Goal: Task Accomplishment & Management: Manage account settings

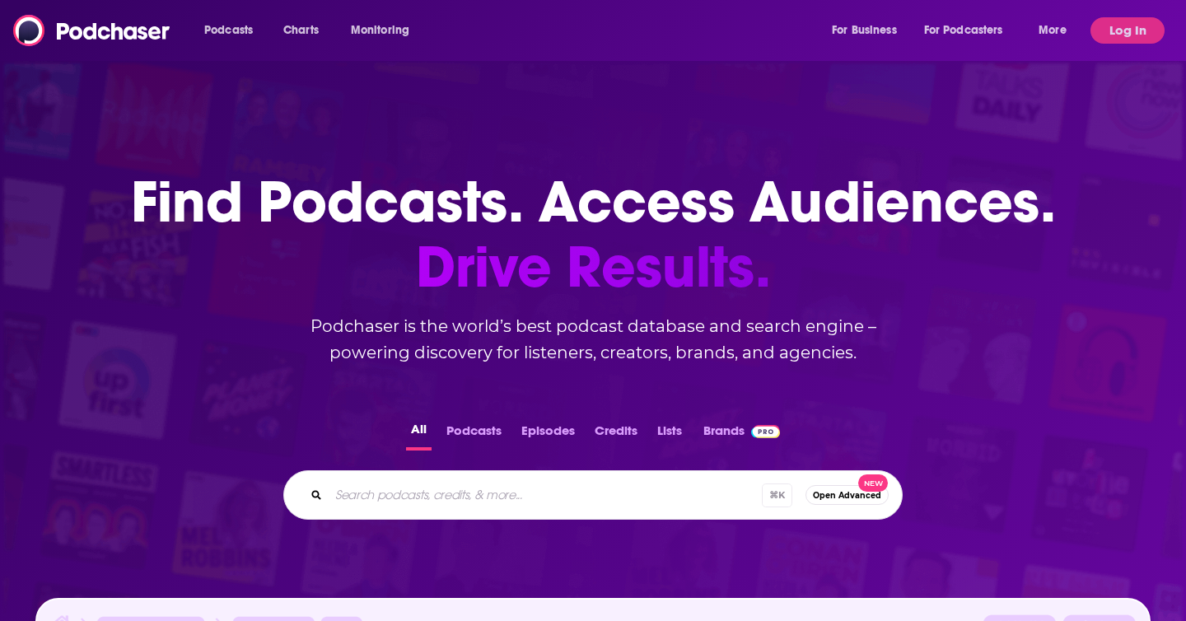
click at [1126, 4] on div "Podcasts Charts Monitoring For Business For Podcasters More Log In" at bounding box center [593, 30] width 1186 height 61
click at [1125, 27] on button "Log In" at bounding box center [1127, 30] width 74 height 26
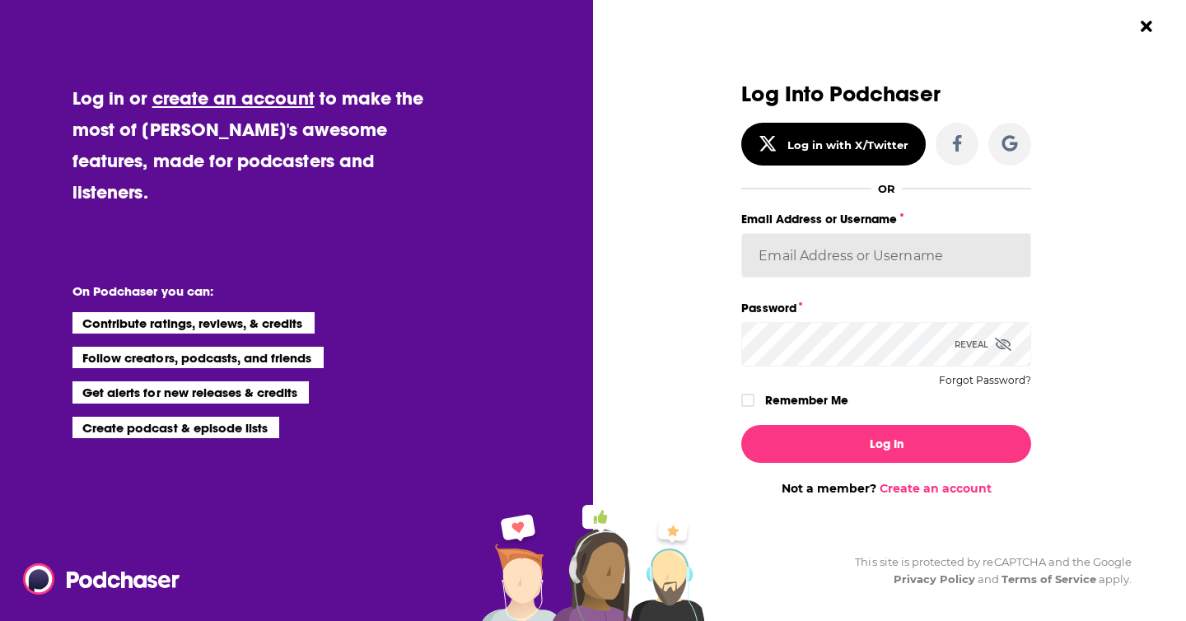
drag, startPoint x: 802, startPoint y: 273, endPoint x: 805, endPoint y: 261, distance: 12.0
click at [802, 272] on input "Email Address or Username" at bounding box center [886, 255] width 290 height 44
type input "PiperComms"
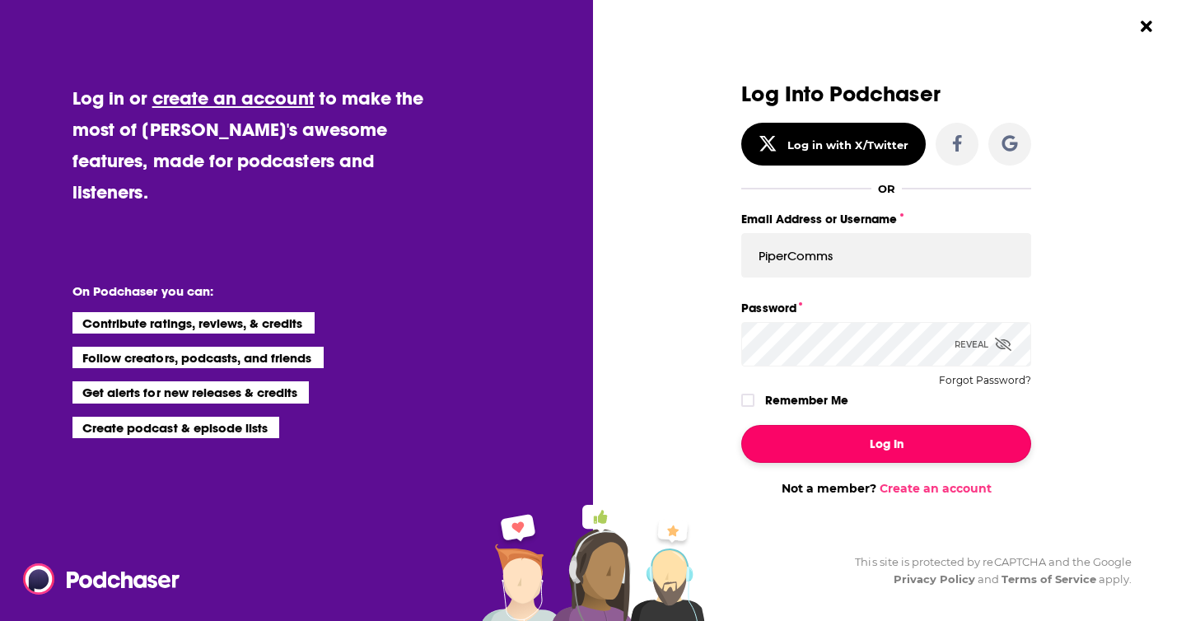
click at [897, 446] on button "Log In" at bounding box center [886, 444] width 290 height 38
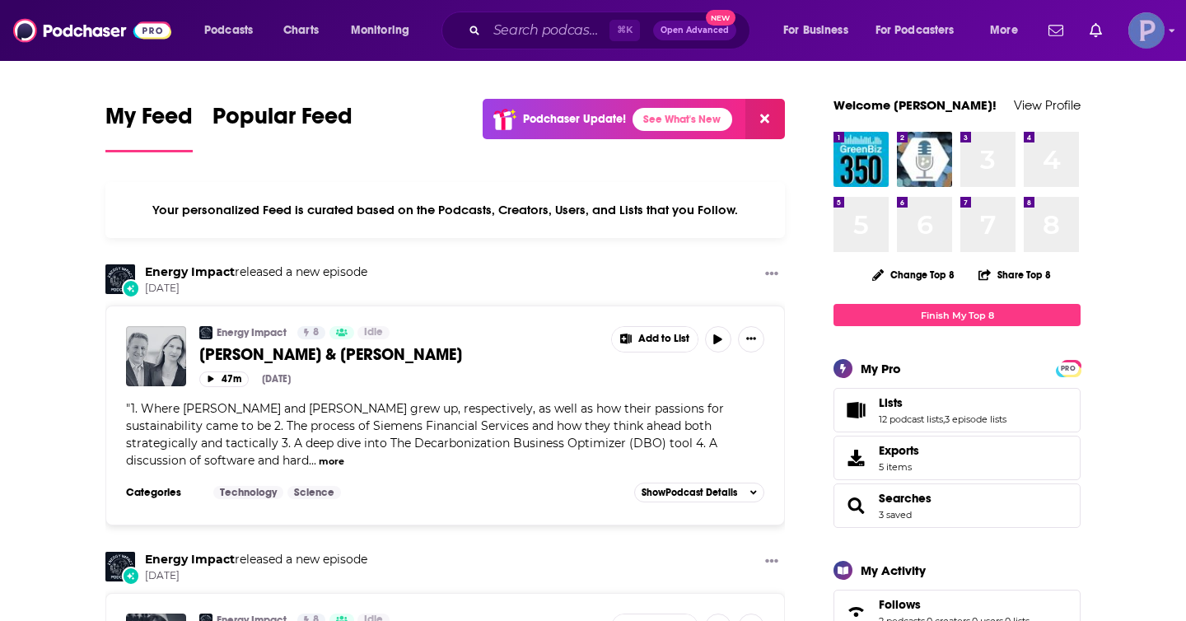
click at [1152, 35] on img "Logged in as PiperComms" at bounding box center [1146, 30] width 36 height 36
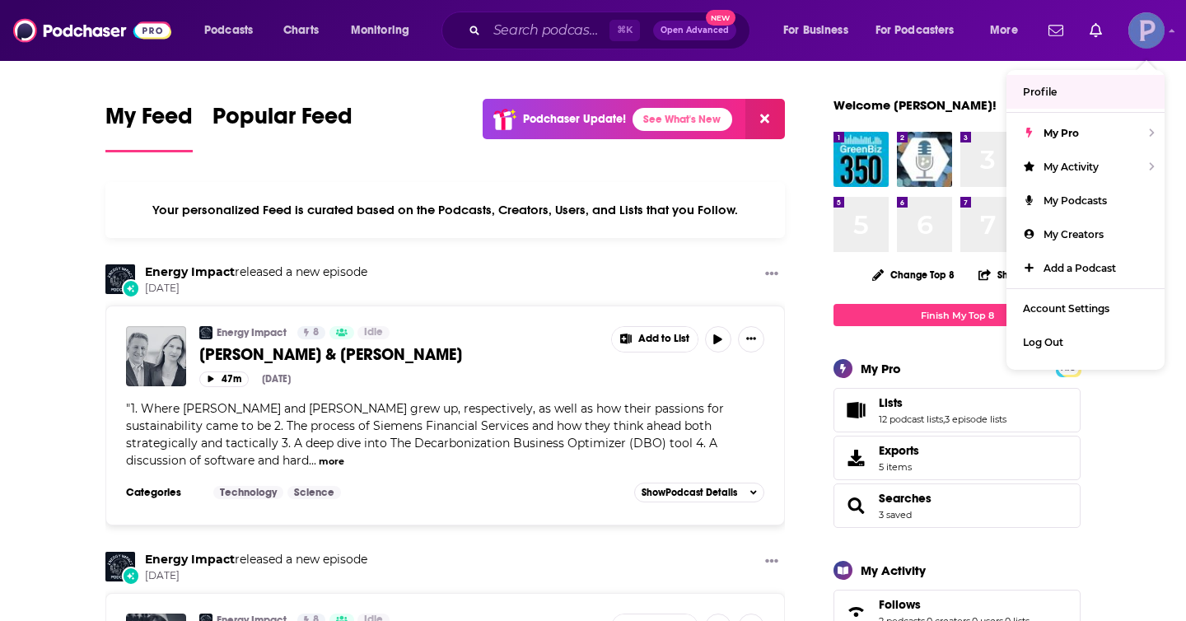
click at [1091, 100] on link "Profile" at bounding box center [1085, 92] width 158 height 34
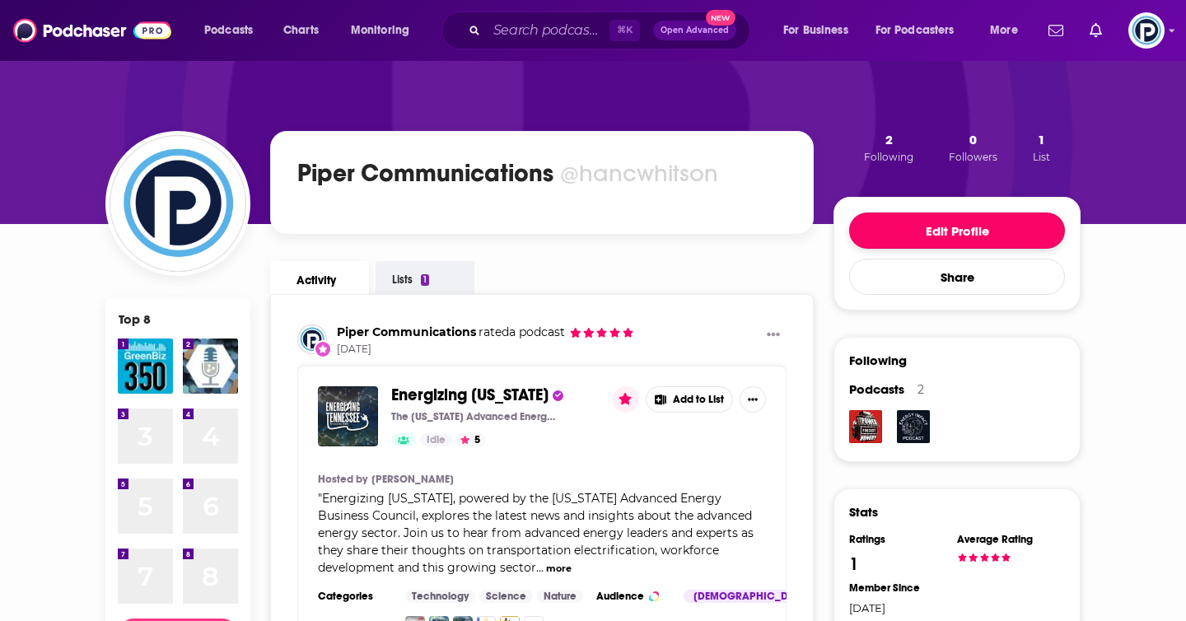
click at [955, 224] on button "Edit Profile" at bounding box center [957, 230] width 216 height 36
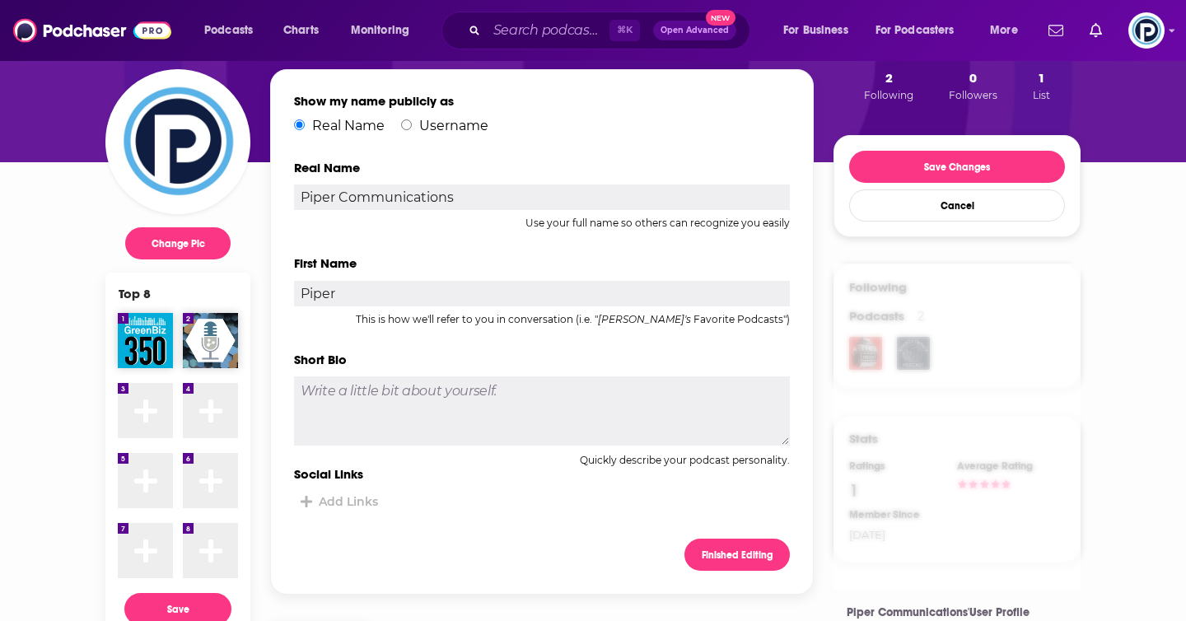
scroll to position [58, 0]
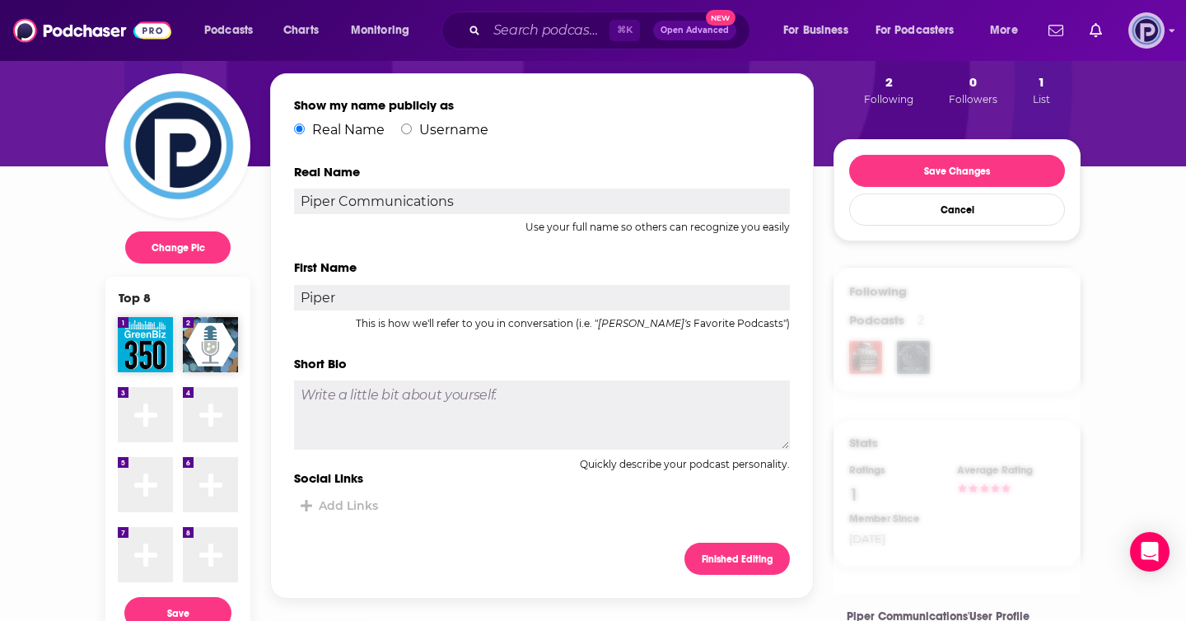
click at [1163, 24] on div "Logged in as hancwhitson" at bounding box center [1146, 30] width 36 height 36
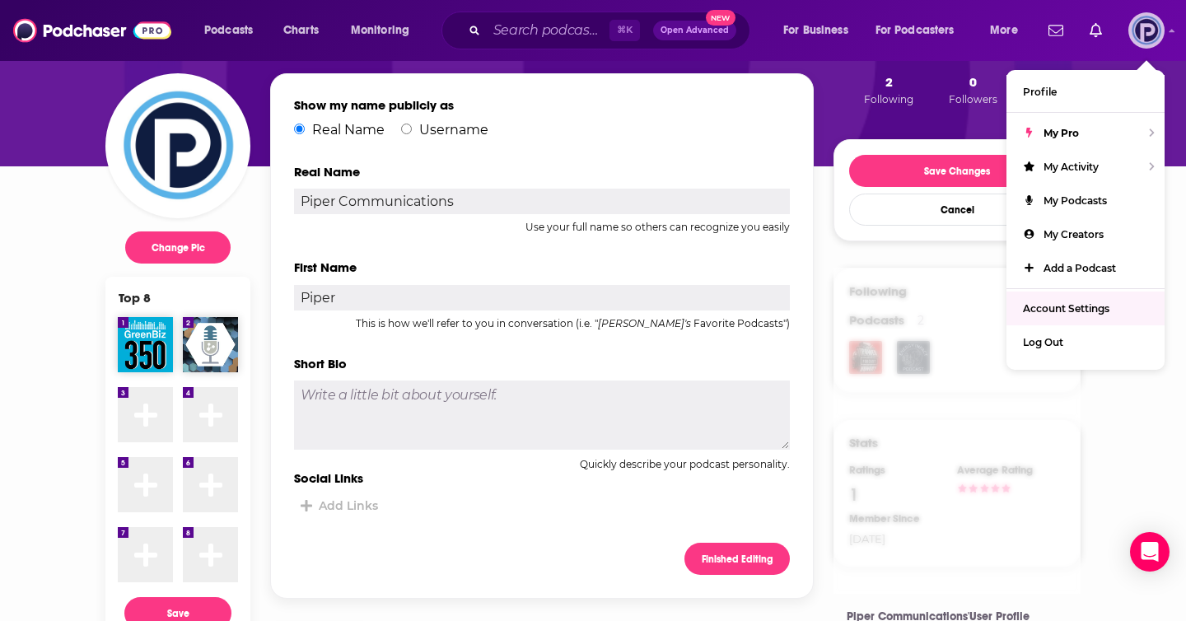
click at [1075, 308] on span "Account Settings" at bounding box center [1066, 308] width 86 height 12
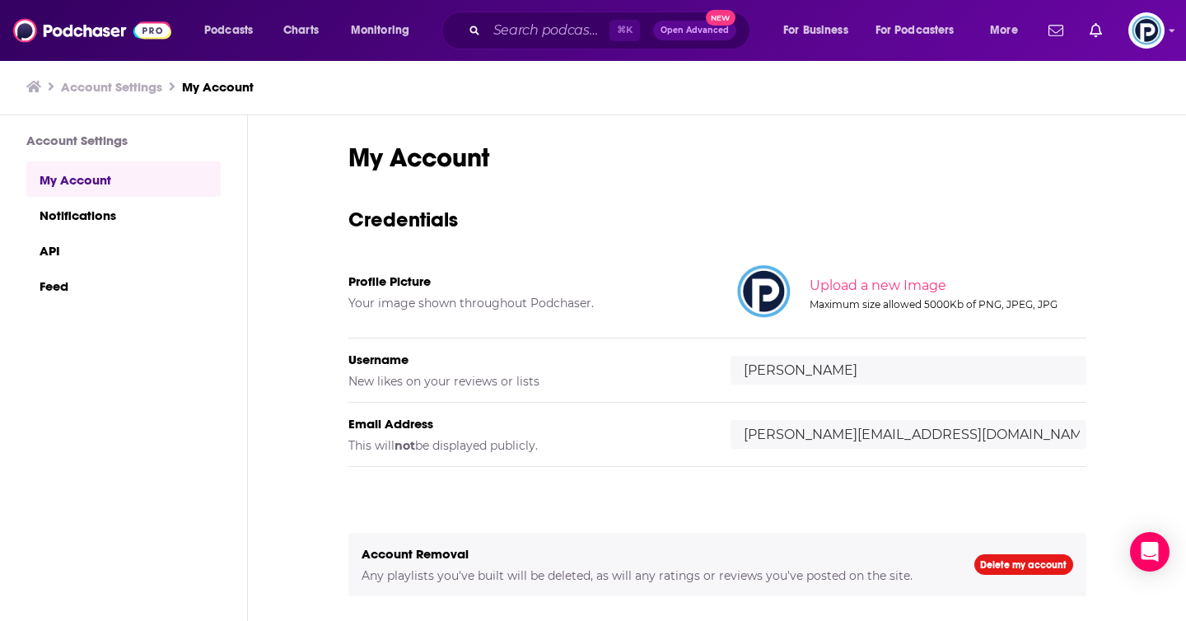
scroll to position [53, 0]
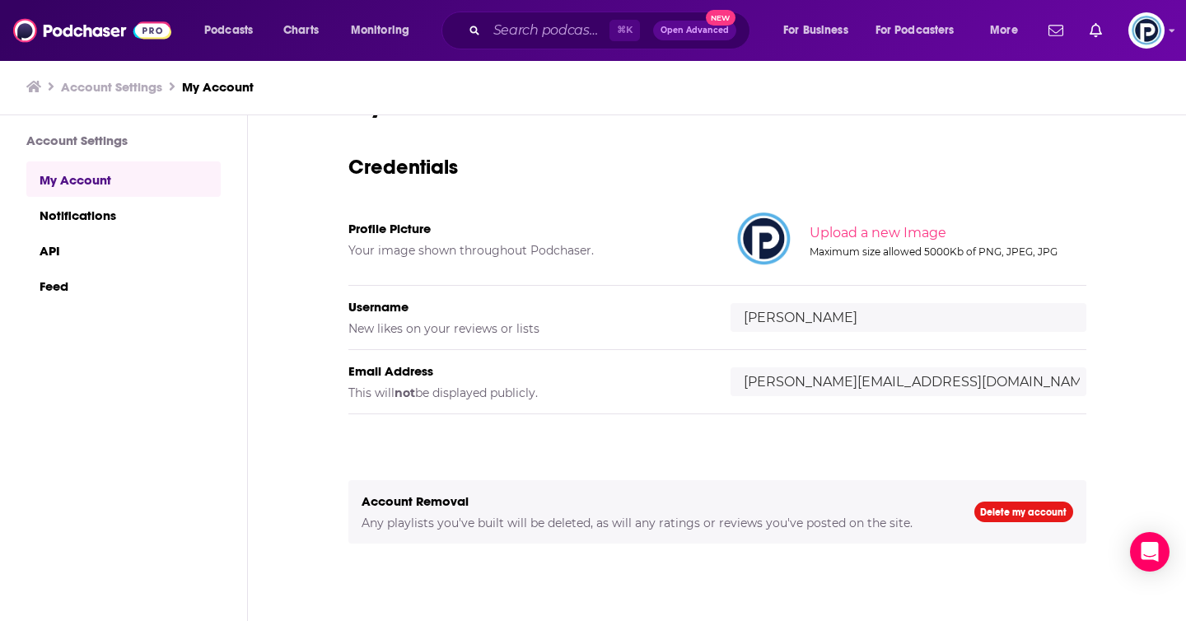
click at [813, 327] on input "[PERSON_NAME]" at bounding box center [908, 317] width 356 height 29
drag, startPoint x: 823, startPoint y: 324, endPoint x: 664, endPoint y: 318, distance: 158.2
click at [657, 317] on div "Username New likes on your reviews or lists [PERSON_NAME]" at bounding box center [717, 318] width 738 height 64
click at [840, 326] on input "[PERSON_NAME]" at bounding box center [908, 317] width 356 height 29
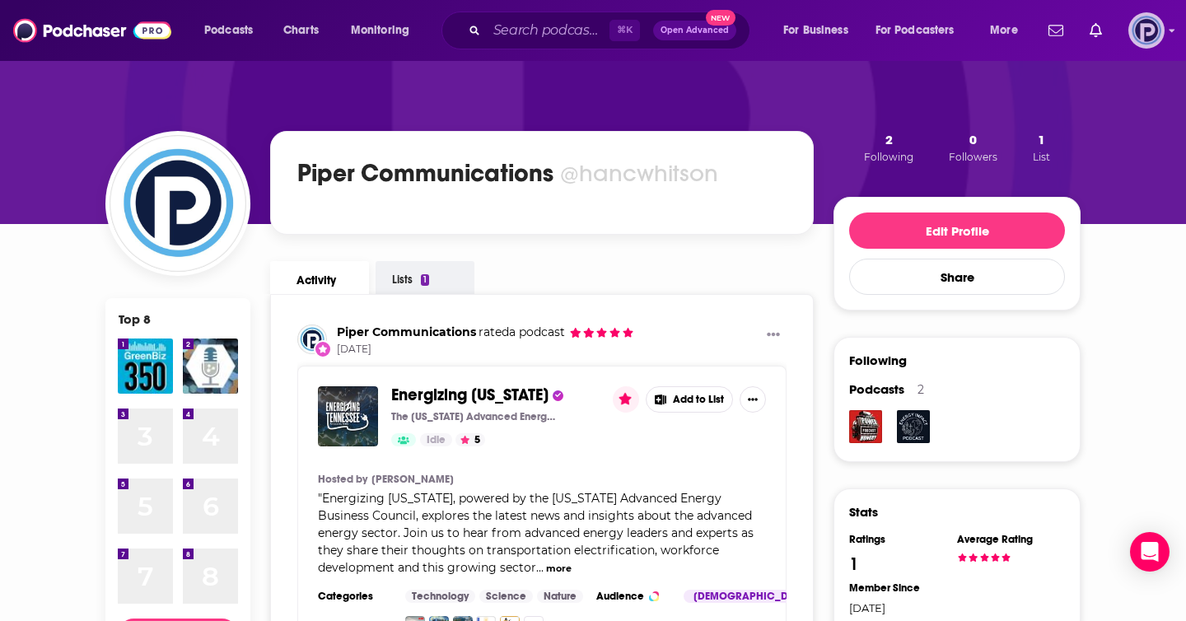
click at [1162, 26] on img "Logged in as hancwhitson" at bounding box center [1146, 30] width 36 height 36
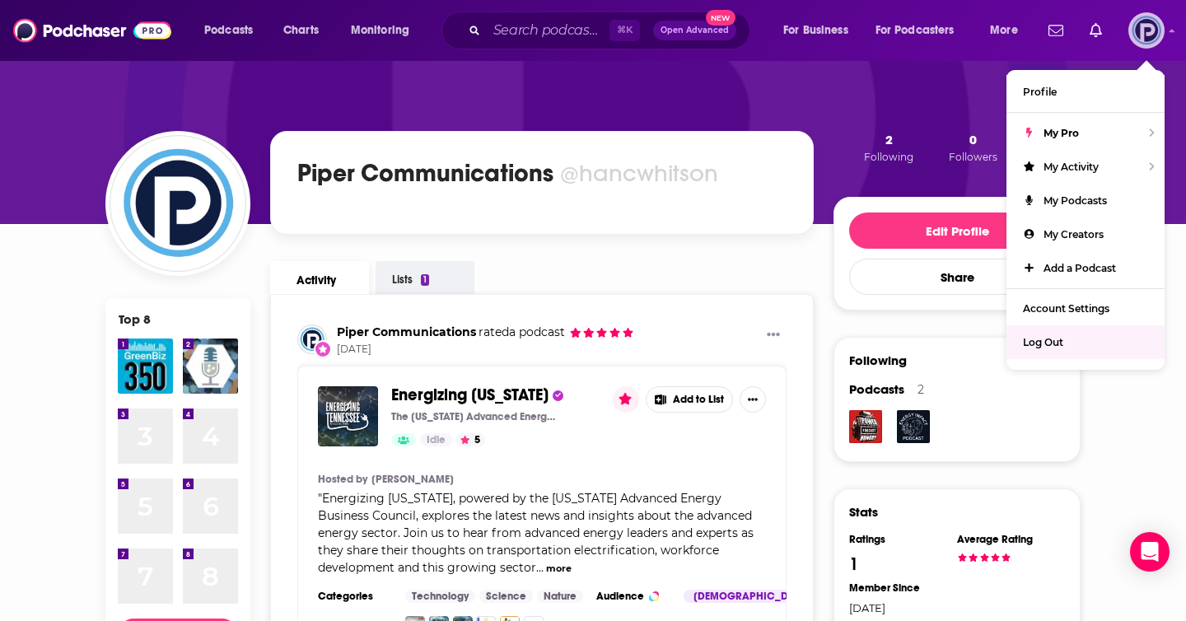
click at [1095, 350] on div "Log Out" at bounding box center [1085, 342] width 158 height 34
